Goal: Contribute content

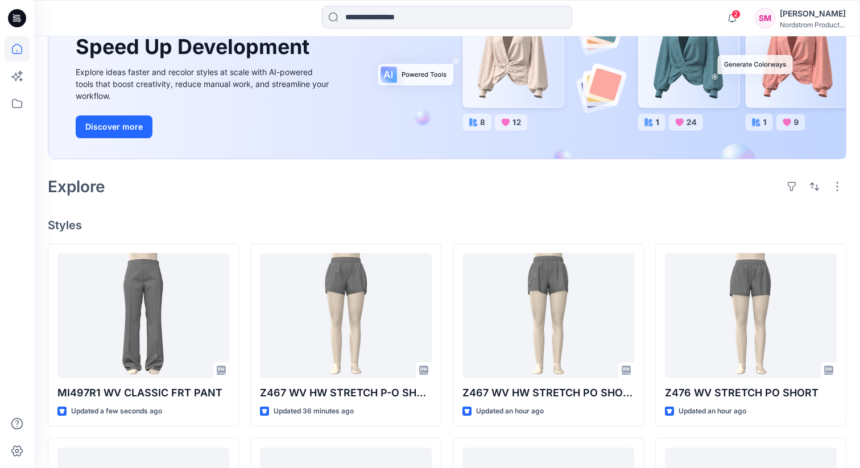
scroll to position [139, 0]
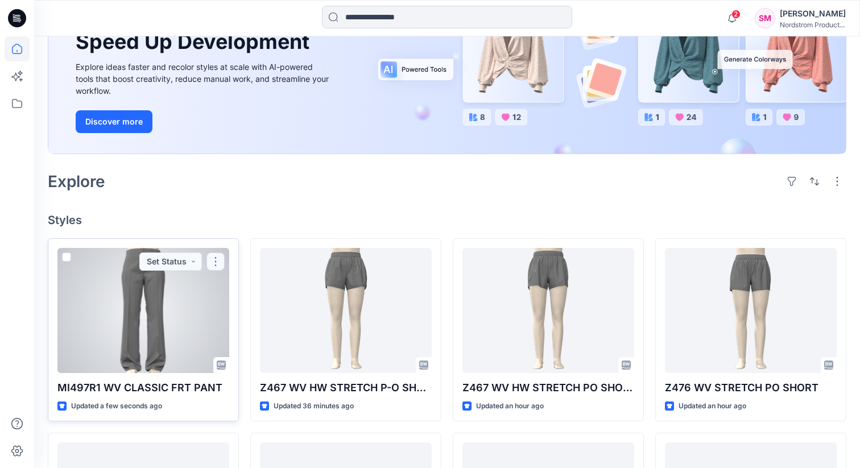
click at [217, 260] on button "button" at bounding box center [215, 261] width 18 height 18
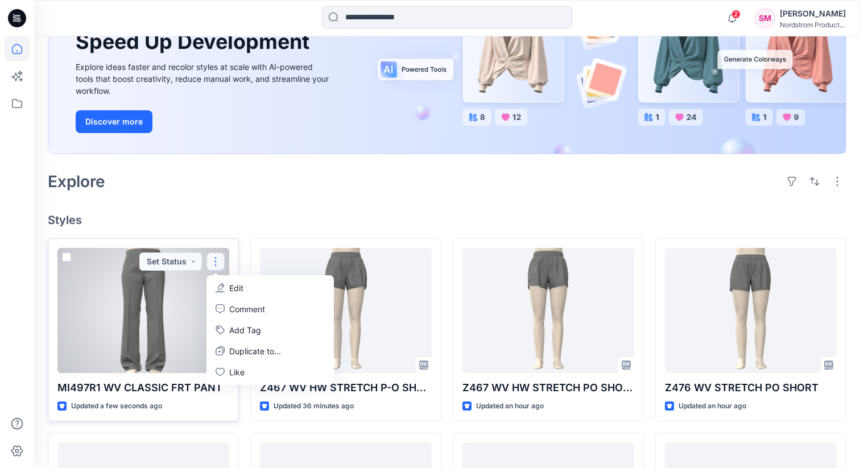
click at [223, 290] on icon "button" at bounding box center [219, 287] width 9 height 9
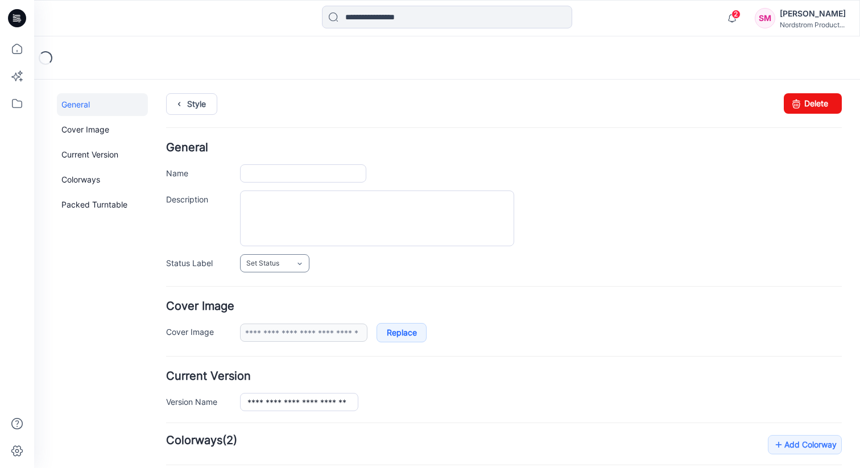
type input "**********"
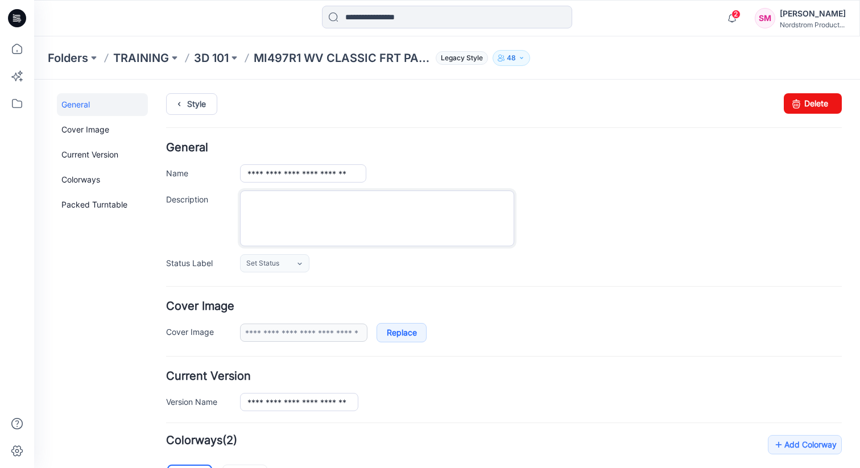
click at [276, 235] on textarea "Description" at bounding box center [377, 218] width 274 height 56
paste textarea "**********"
type textarea "**********"
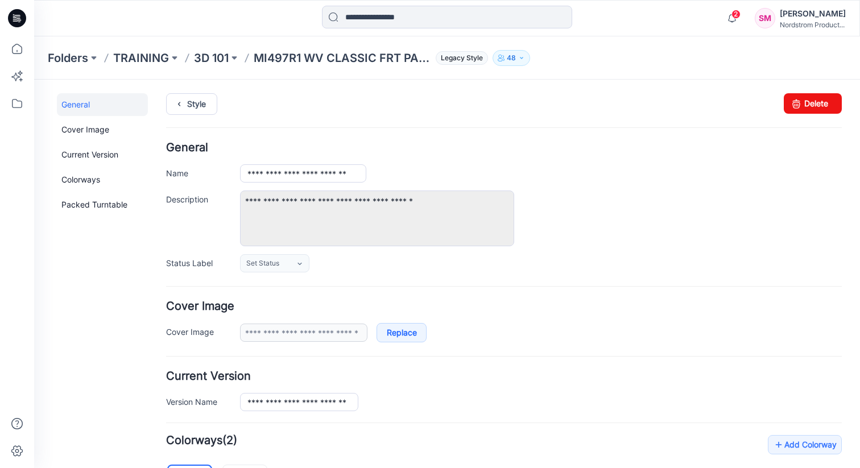
click at [539, 347] on form "**********" at bounding box center [503, 464] width 675 height 644
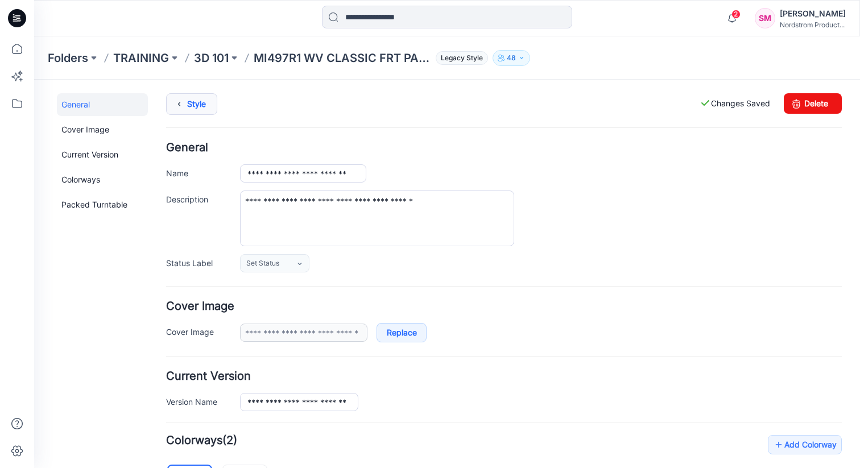
click at [191, 100] on link "Style" at bounding box center [191, 104] width 51 height 22
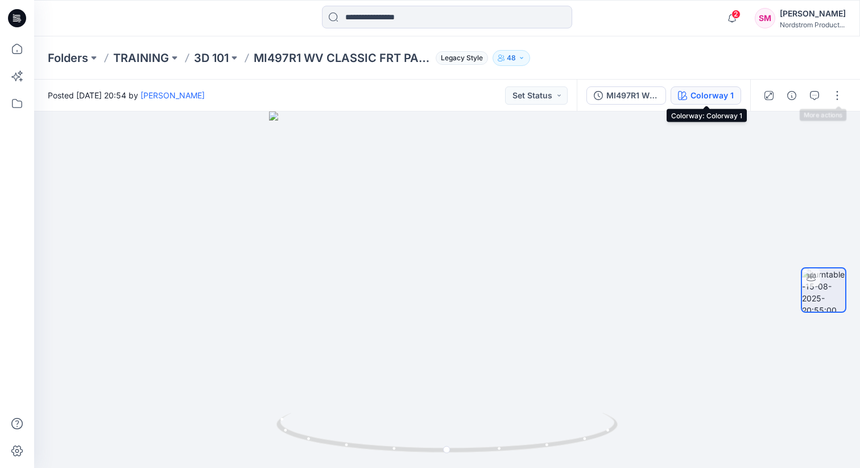
click at [720, 99] on div "Colorway 1" at bounding box center [711, 95] width 43 height 13
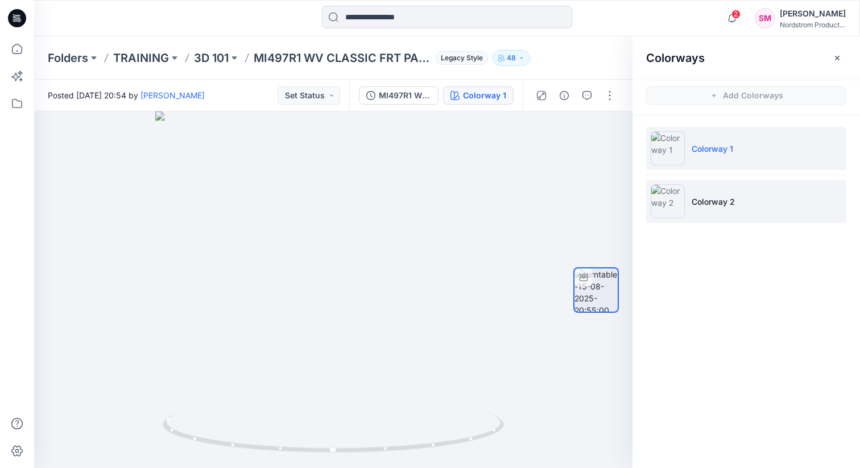
click at [704, 209] on li "Colorway 2" at bounding box center [746, 201] width 200 height 43
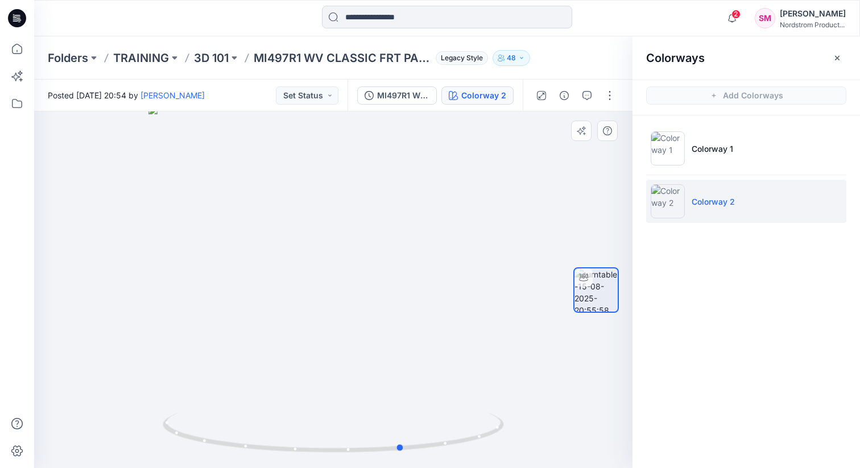
drag, startPoint x: 319, startPoint y: 448, endPoint x: 401, endPoint y: 409, distance: 91.3
click at [401, 409] on div at bounding box center [333, 289] width 598 height 356
drag, startPoint x: 283, startPoint y: 447, endPoint x: 397, endPoint y: 449, distance: 114.3
click at [397, 449] on icon at bounding box center [335, 434] width 344 height 43
drag, startPoint x: 248, startPoint y: 452, endPoint x: 410, endPoint y: 435, distance: 163.4
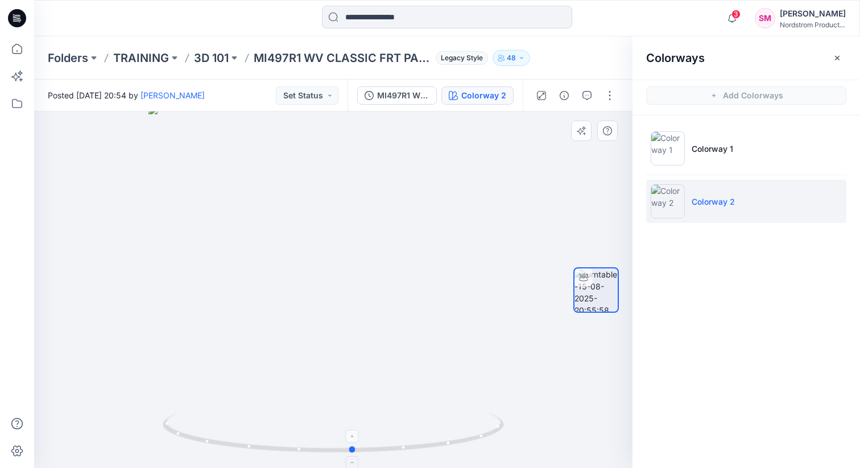
click at [411, 436] on icon at bounding box center [335, 434] width 344 height 43
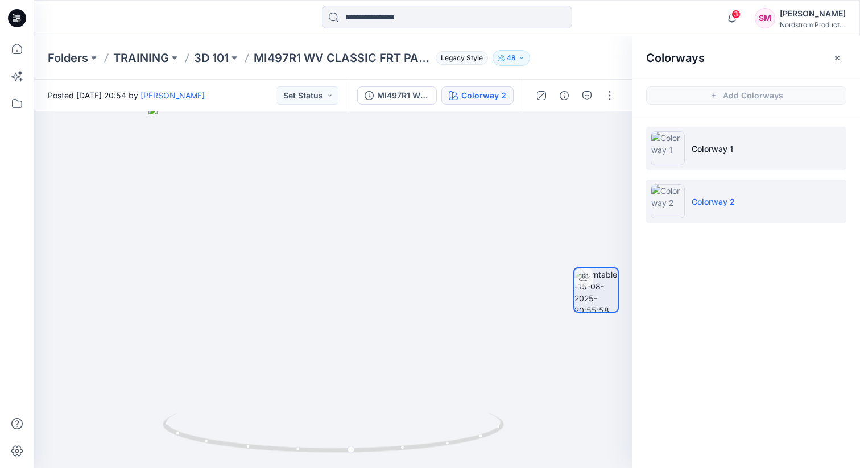
click at [679, 143] on img at bounding box center [667, 148] width 34 height 34
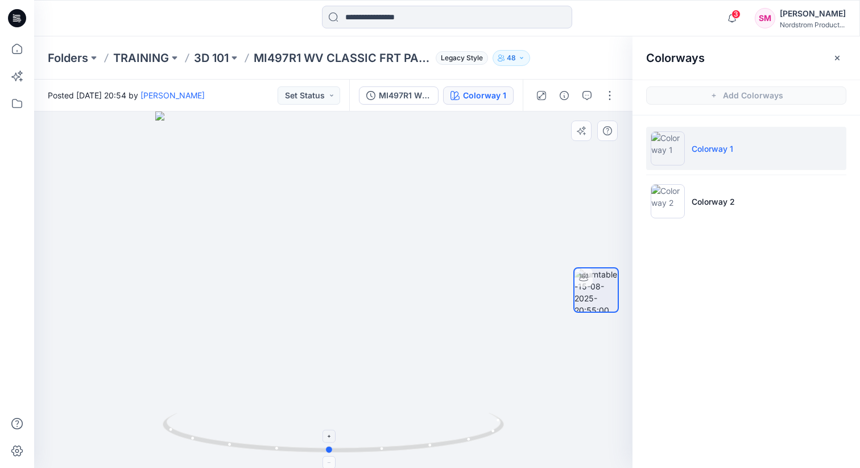
drag, startPoint x: 285, startPoint y: 450, endPoint x: 281, endPoint y: 434, distance: 15.9
click at [281, 434] on icon at bounding box center [335, 434] width 344 height 43
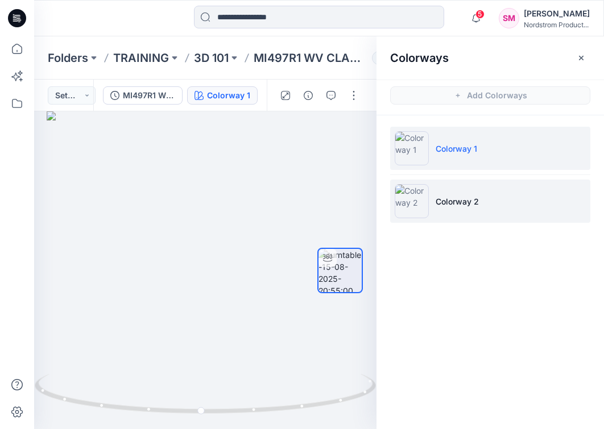
click at [399, 196] on img at bounding box center [412, 201] width 34 height 34
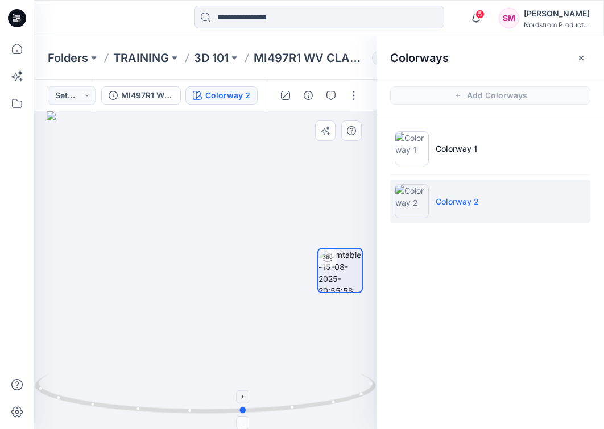
drag, startPoint x: 317, startPoint y: 406, endPoint x: 361, endPoint y: 405, distance: 44.3
click at [361, 405] on icon at bounding box center [207, 395] width 344 height 43
drag, startPoint x: 272, startPoint y: 410, endPoint x: 128, endPoint y: 454, distance: 150.5
click at [128, 429] on html "5 Notifications Your style MI497R1 WV CLASSIC FRT PANT is ready 1 new Colorways…" at bounding box center [302, 214] width 604 height 429
